Goal: Navigation & Orientation: Find specific page/section

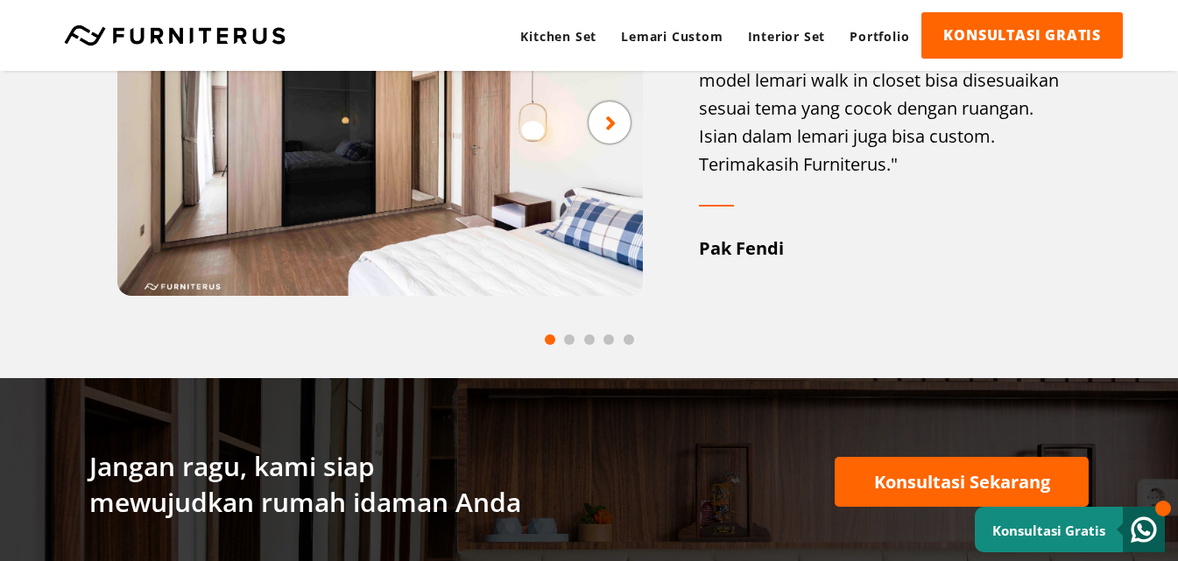
scroll to position [2189, 0]
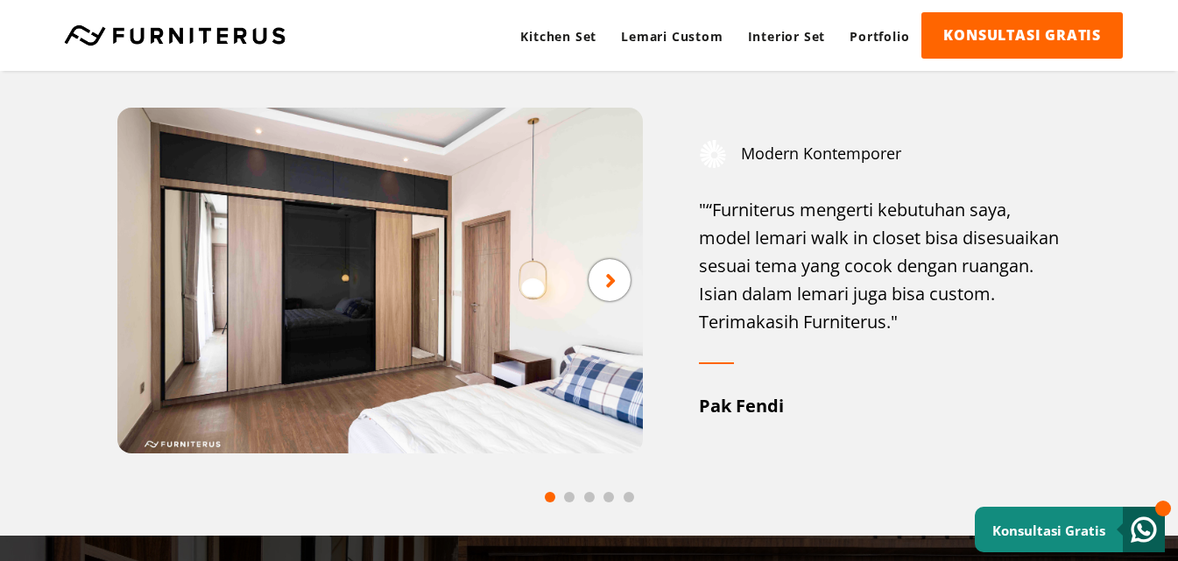
click at [566, 497] on span at bounding box center [569, 497] width 11 height 11
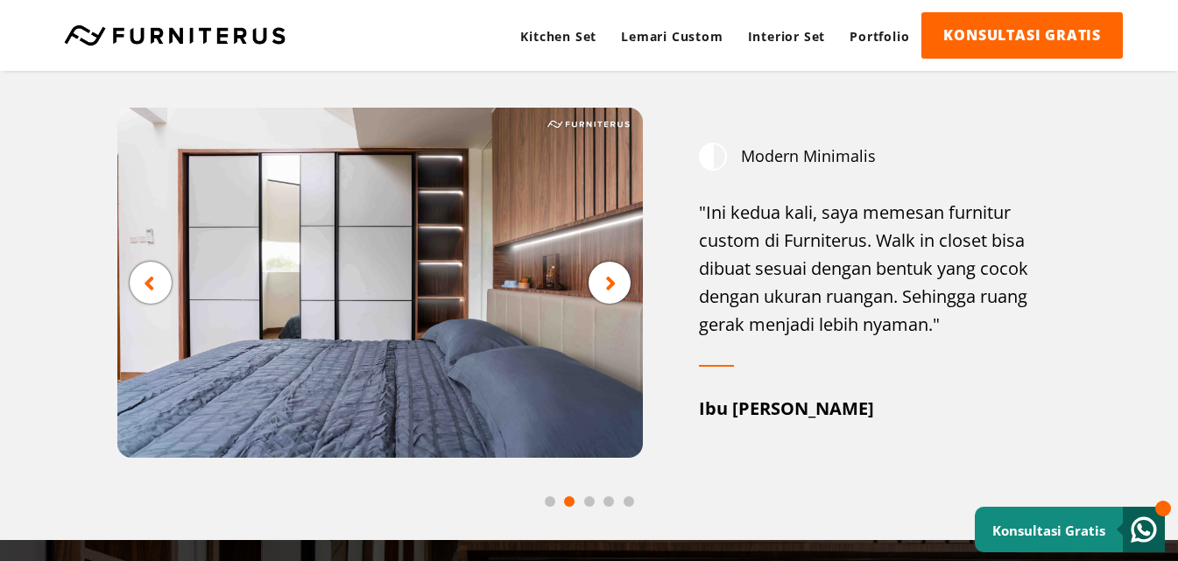
click at [593, 503] on span at bounding box center [589, 501] width 11 height 11
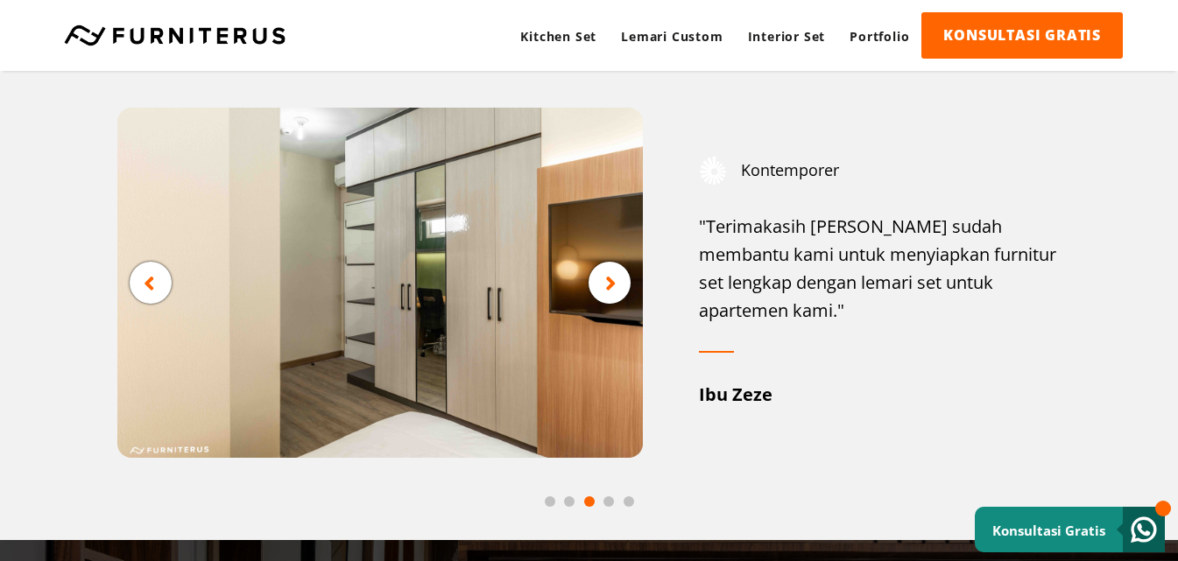
click at [606, 501] on span at bounding box center [608, 501] width 11 height 11
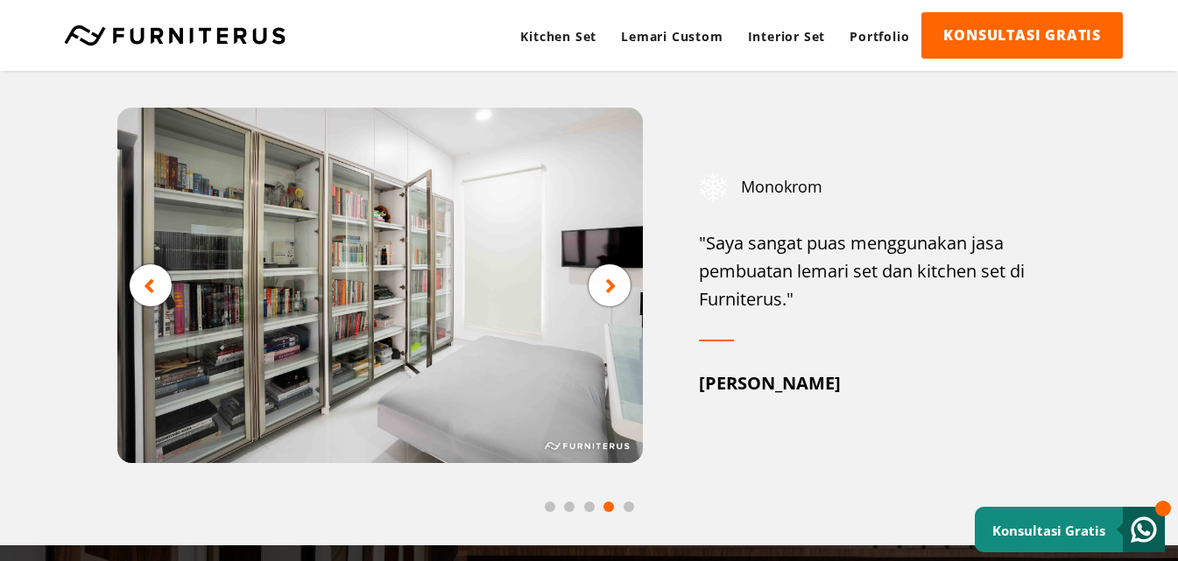
click at [627, 509] on span at bounding box center [628, 507] width 11 height 11
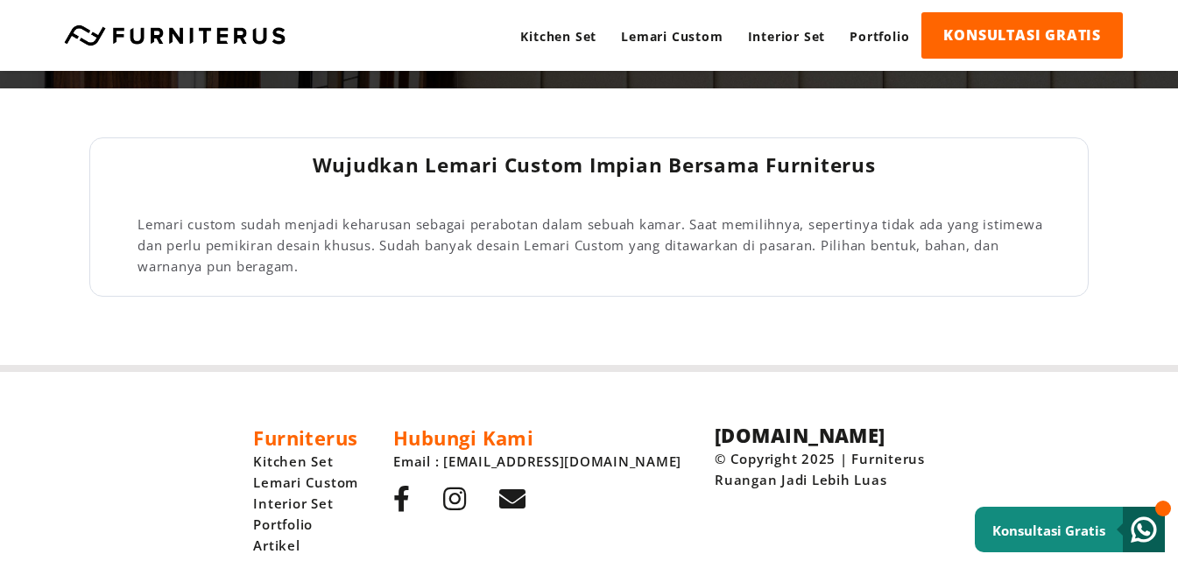
scroll to position [2943, 0]
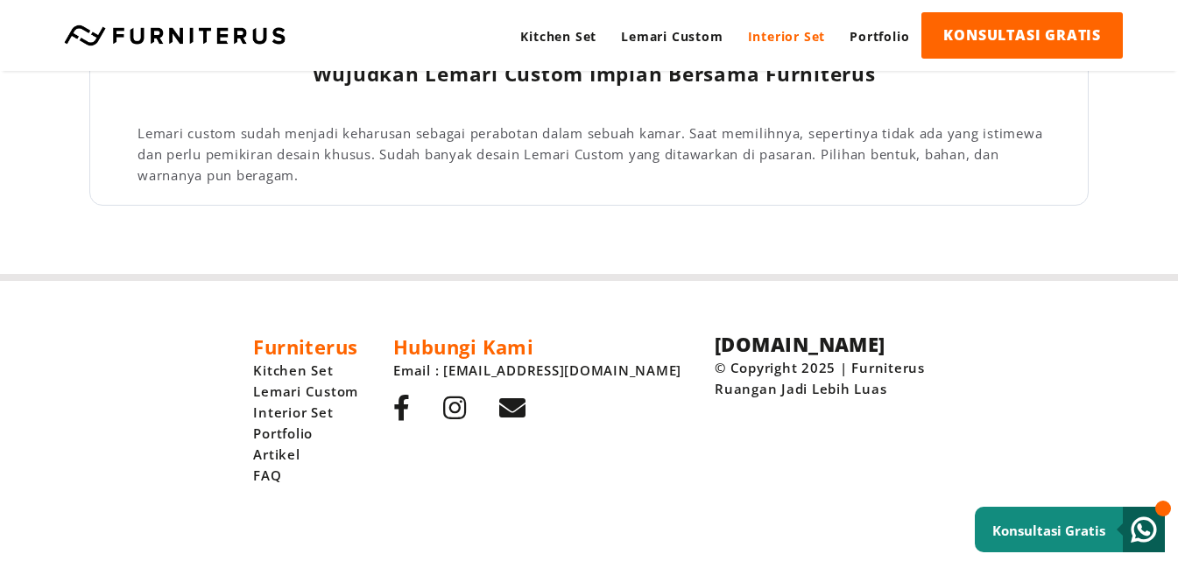
click at [760, 51] on link "Interior Set" at bounding box center [786, 36] width 102 height 48
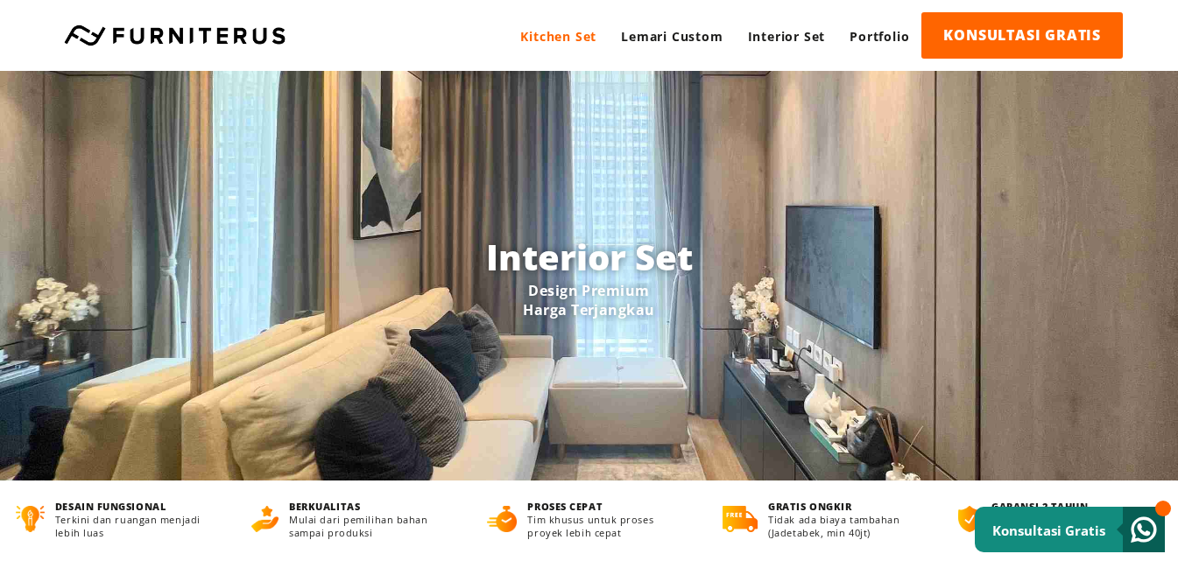
click at [594, 29] on link "Kitchen Set" at bounding box center [558, 36] width 101 height 48
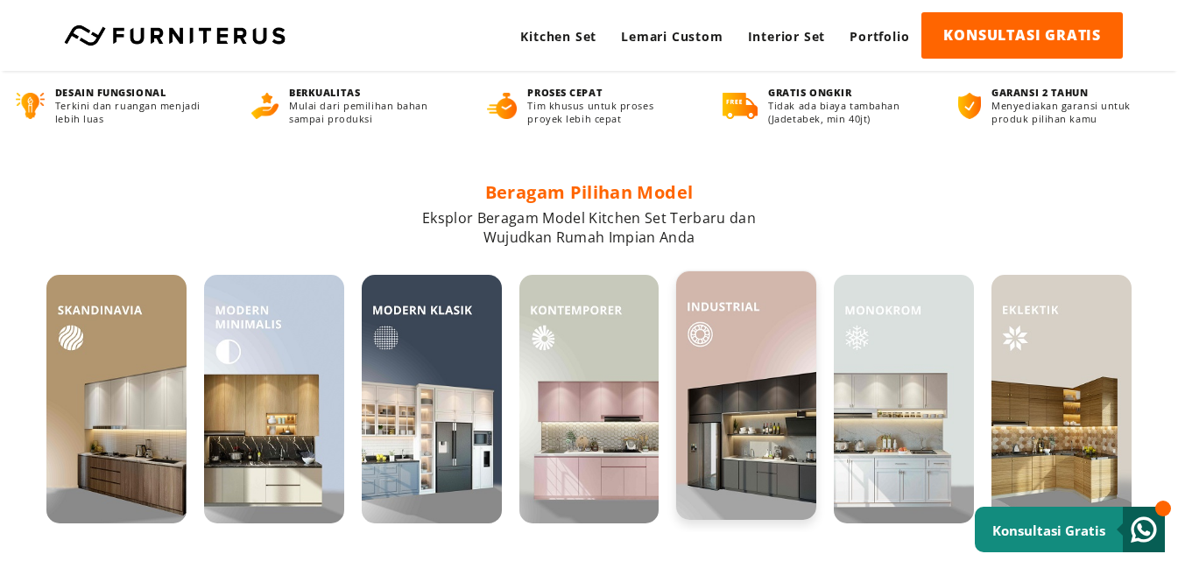
scroll to position [525, 0]
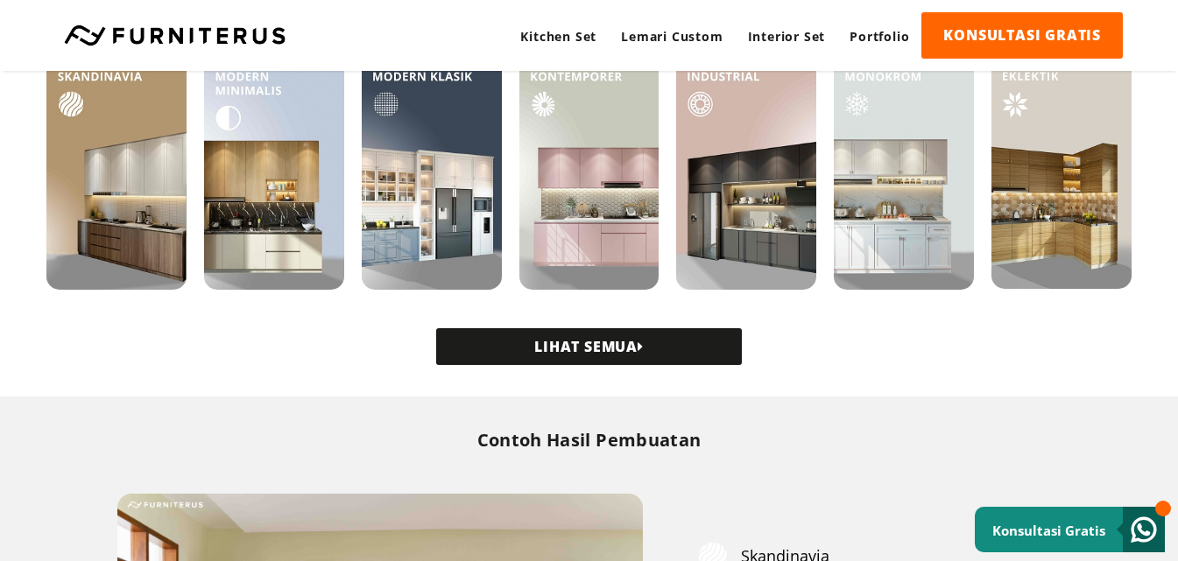
click at [625, 339] on link "LIHAT SEMUA" at bounding box center [589, 346] width 306 height 37
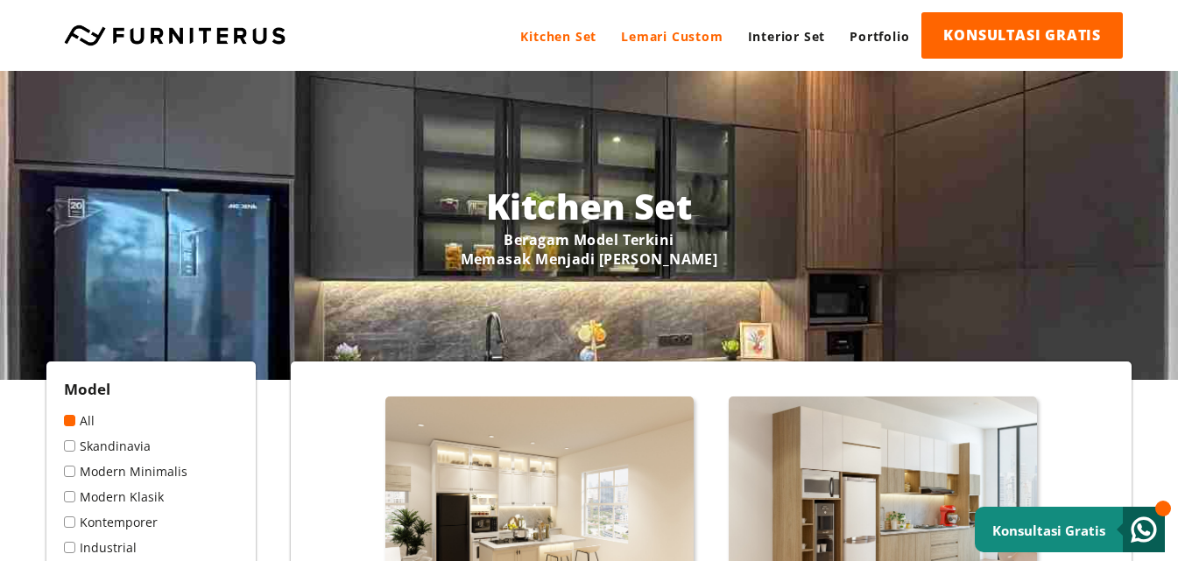
click at [693, 21] on link "Lemari Custom" at bounding box center [671, 36] width 126 height 48
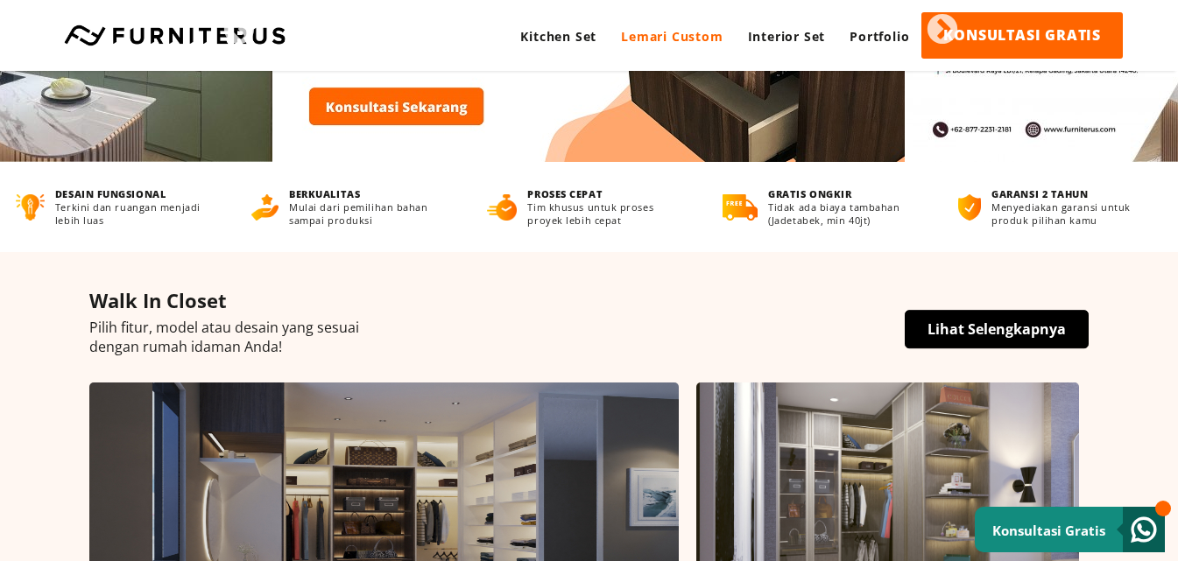
scroll to position [88, 0]
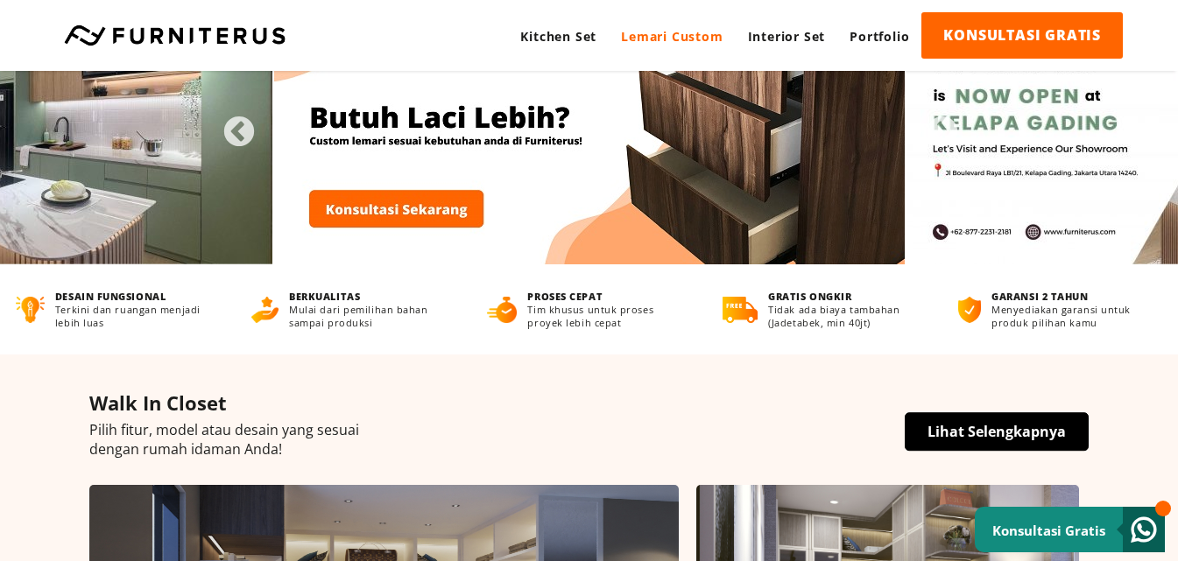
click at [694, 30] on link "Lemari Custom" at bounding box center [671, 36] width 126 height 48
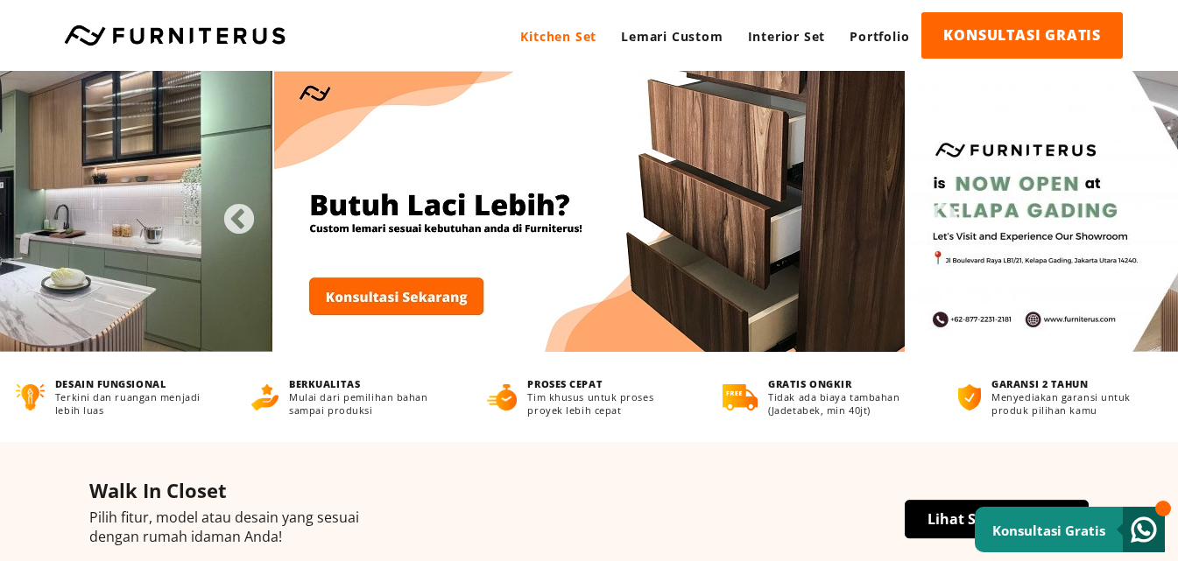
click at [577, 48] on link "Kitchen Set" at bounding box center [558, 36] width 101 height 48
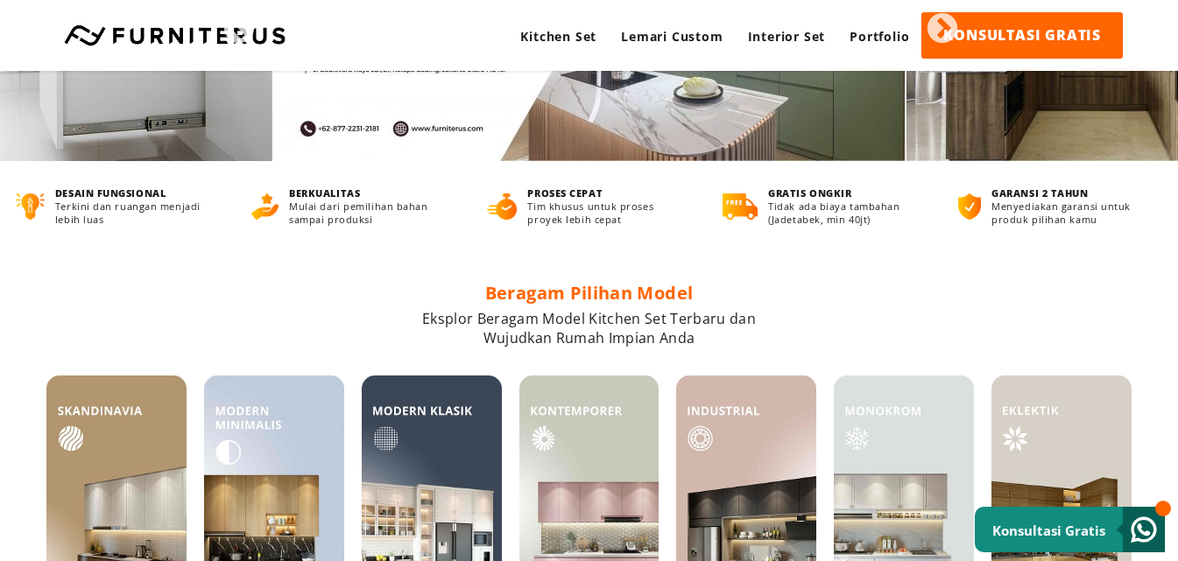
scroll to position [88, 0]
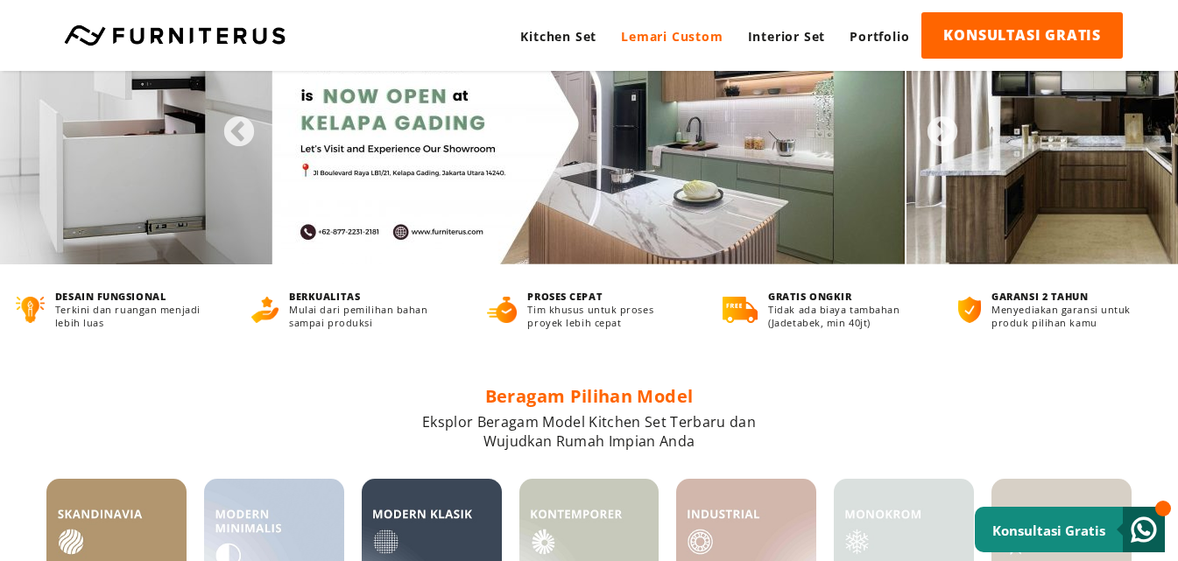
click at [671, 33] on link "Lemari Custom" at bounding box center [671, 36] width 126 height 48
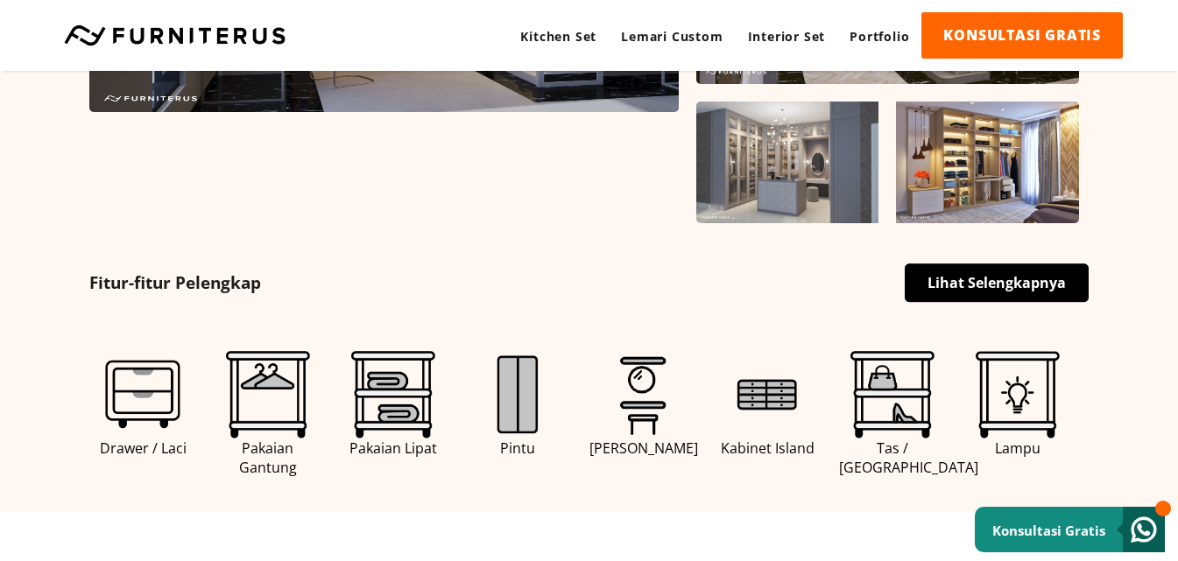
scroll to position [700, 0]
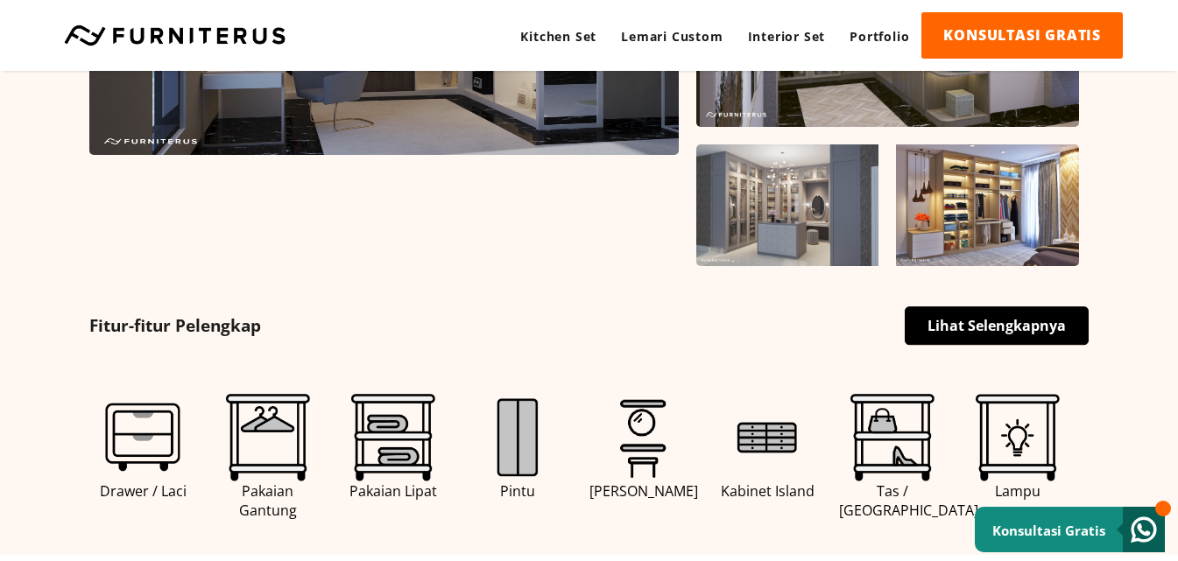
click at [987, 330] on link "Lihat Selengkapnya" at bounding box center [996, 325] width 184 height 39
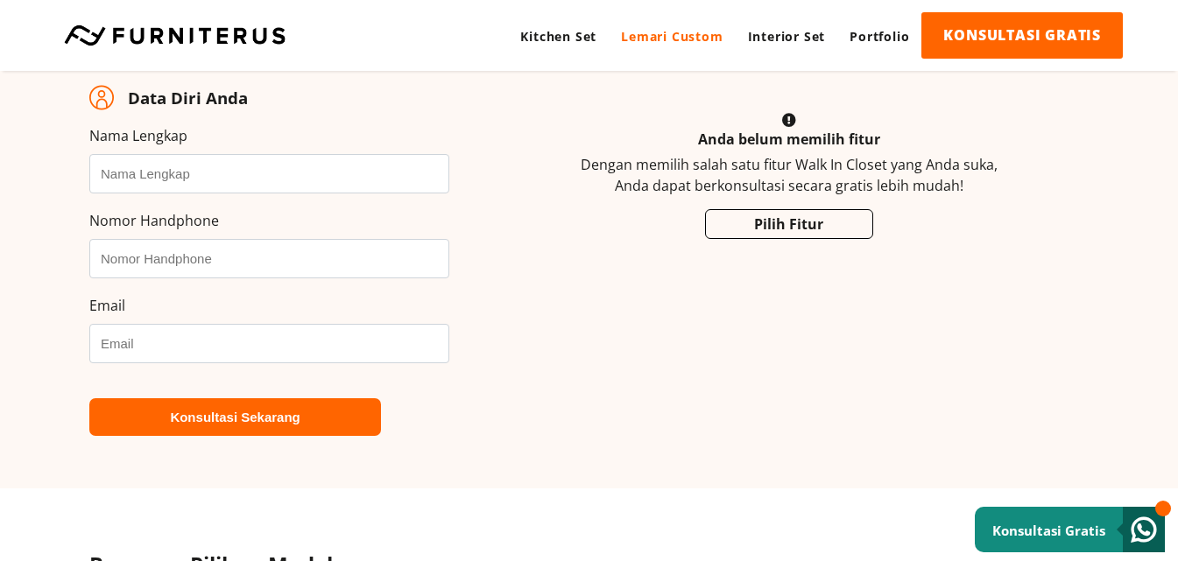
scroll to position [2977, 0]
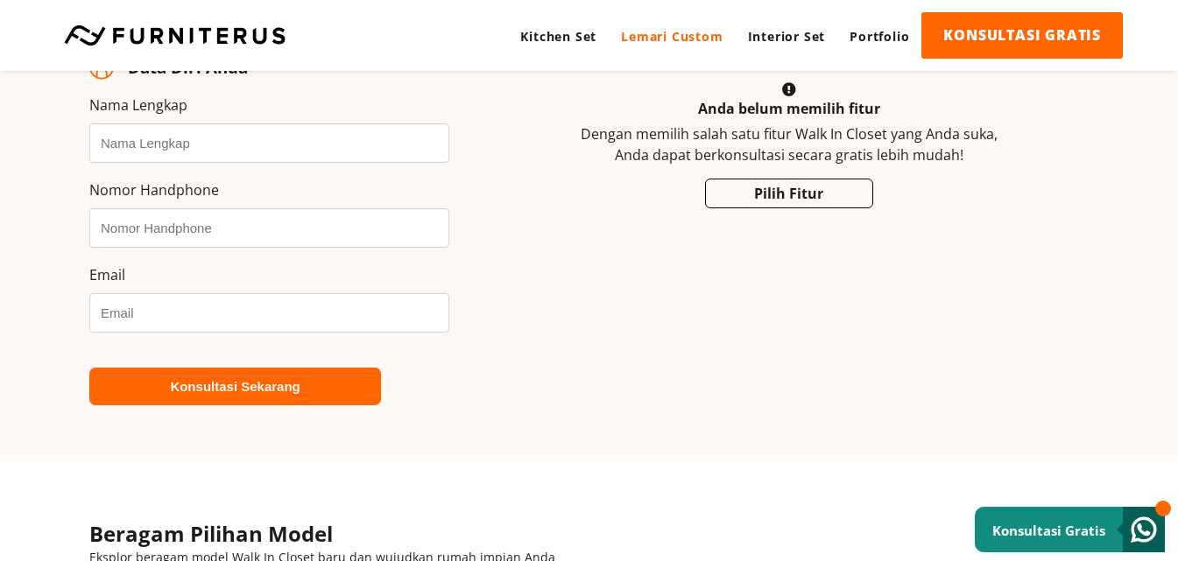
click at [830, 205] on link "Pilih Fitur" at bounding box center [789, 194] width 168 height 30
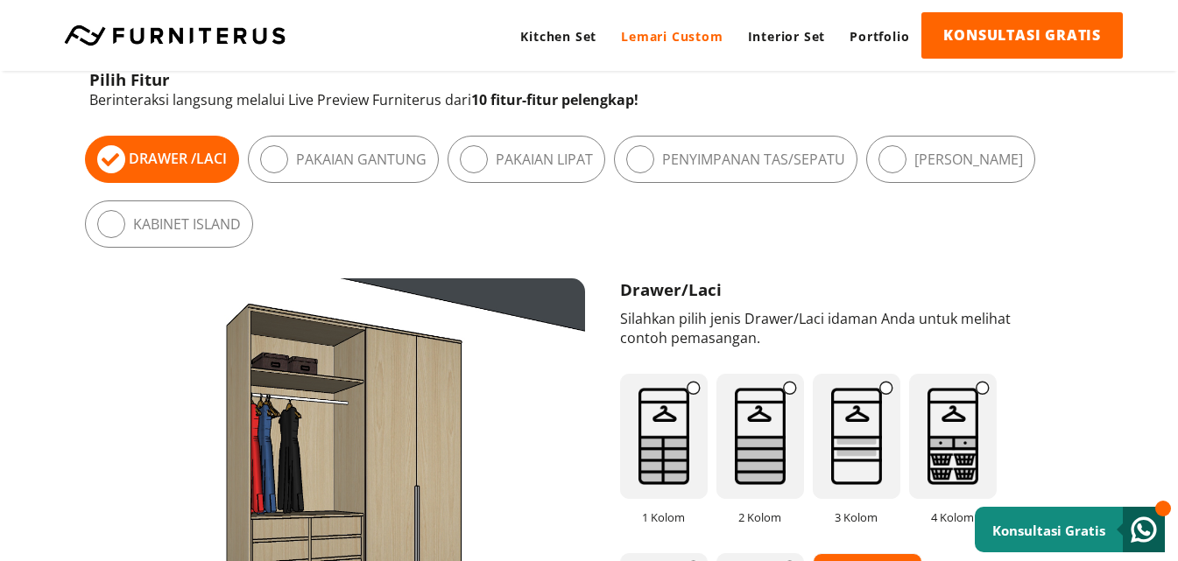
scroll to position [942, 0]
